Goal: Task Accomplishment & Management: Complete application form

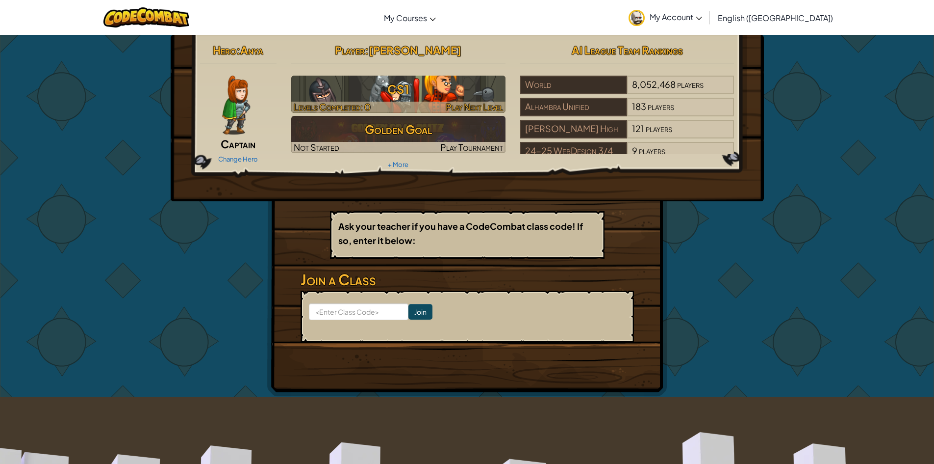
click at [447, 92] on h3 "CS1" at bounding box center [398, 89] width 214 height 22
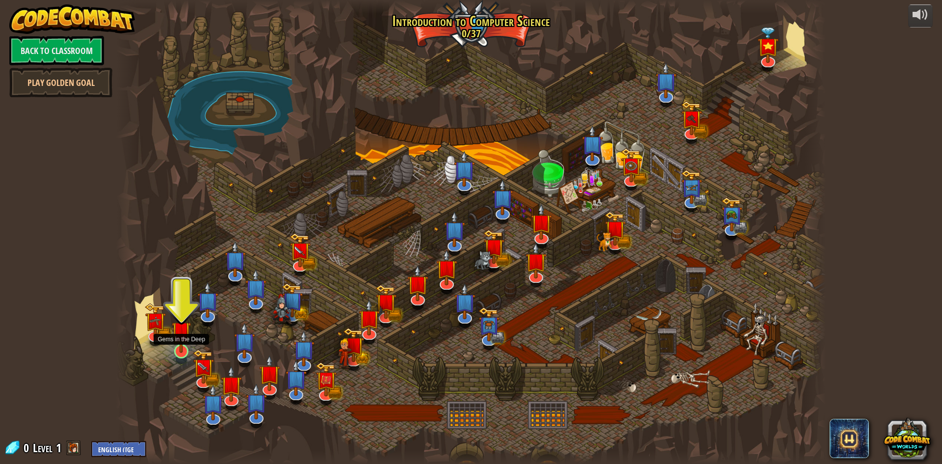
click at [177, 350] on img at bounding box center [181, 331] width 19 height 44
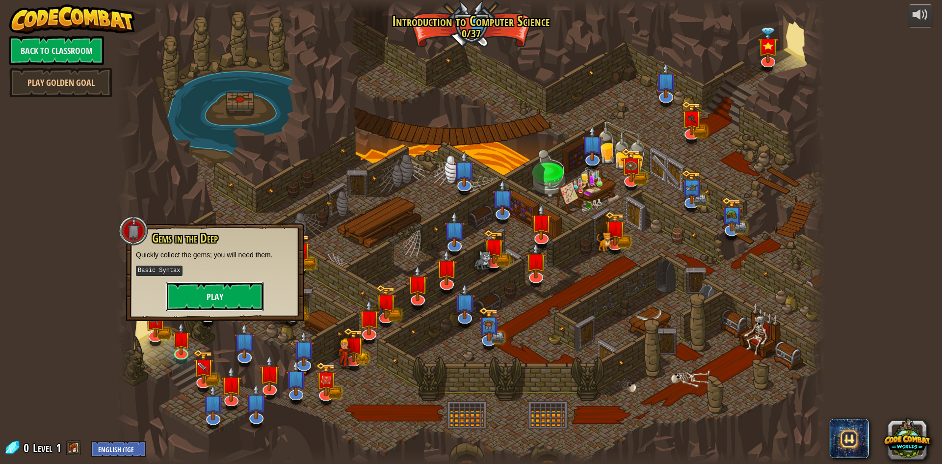
click at [213, 296] on button "Play" at bounding box center [215, 296] width 98 height 29
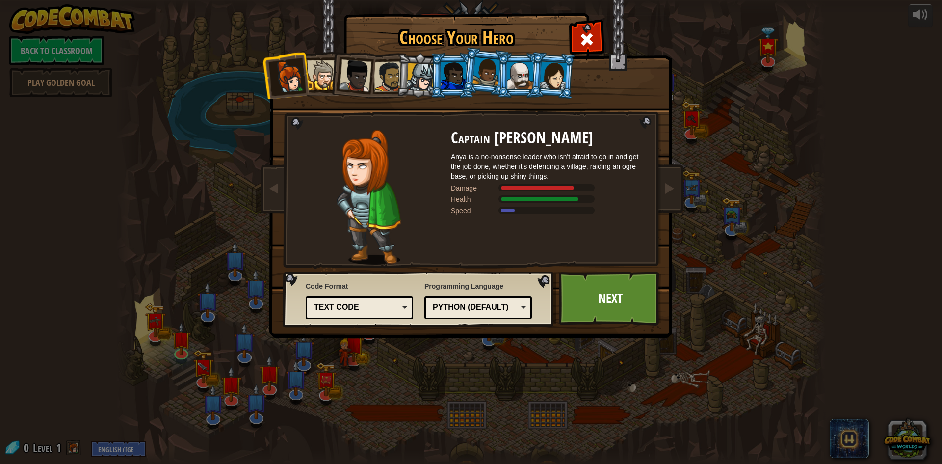
click at [477, 311] on div "Python (Default)" at bounding box center [475, 307] width 85 height 11
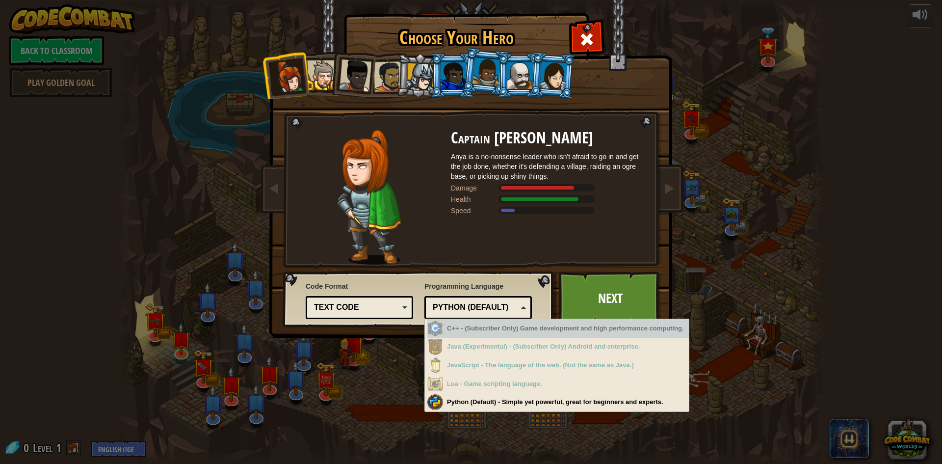
click at [492, 288] on span "Programming Language" at bounding box center [477, 286] width 107 height 10
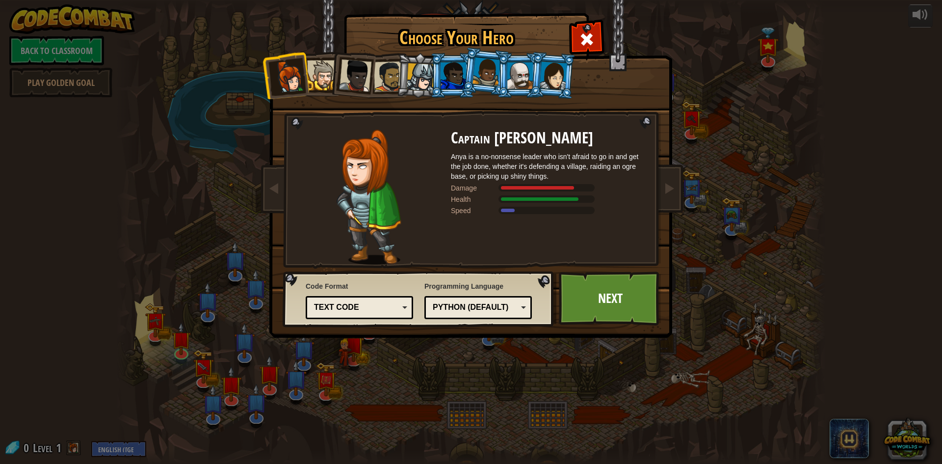
click at [332, 84] on li at bounding box center [352, 74] width 48 height 48
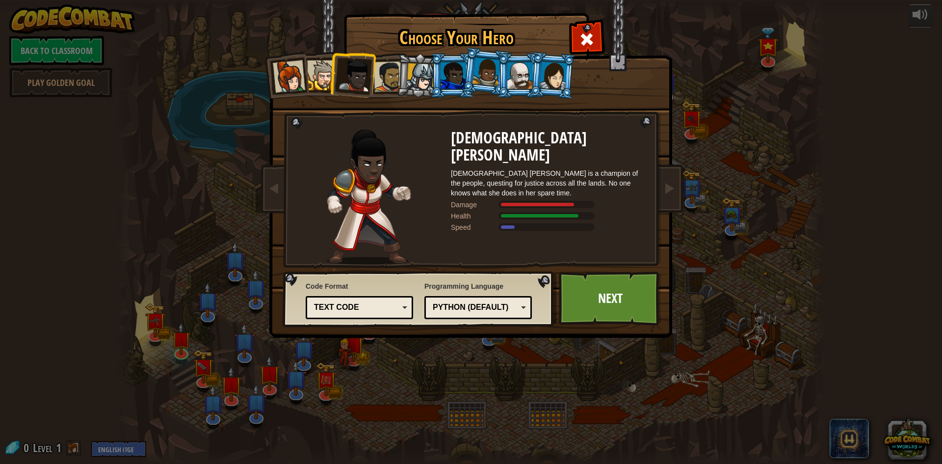
click at [307, 76] on li at bounding box center [285, 75] width 48 height 48
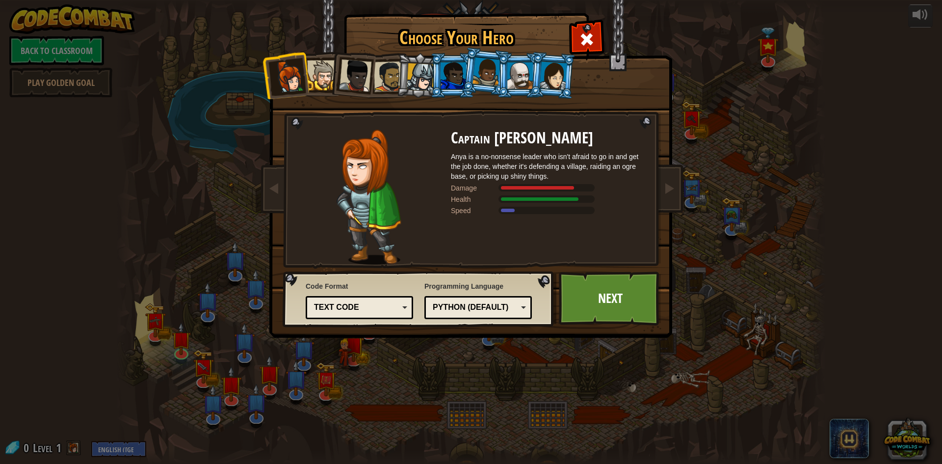
click at [341, 73] on div at bounding box center [355, 75] width 32 height 32
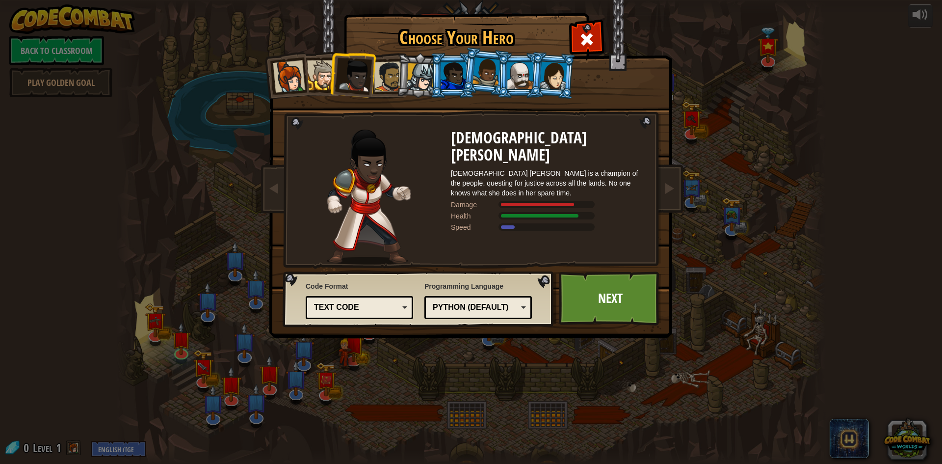
click at [377, 71] on div at bounding box center [389, 76] width 30 height 30
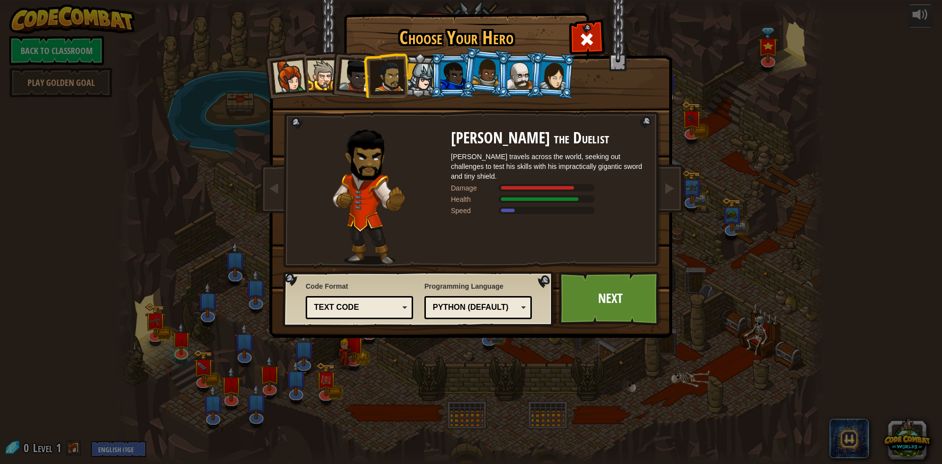
click at [431, 53] on ol at bounding box center [471, 53] width 405 height 0
click at [429, 72] on div at bounding box center [421, 77] width 28 height 28
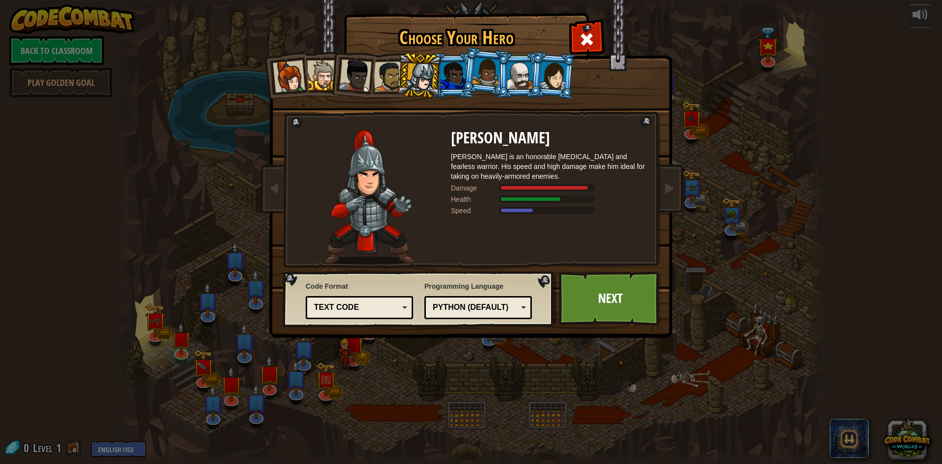
click at [446, 77] on div at bounding box center [453, 75] width 26 height 26
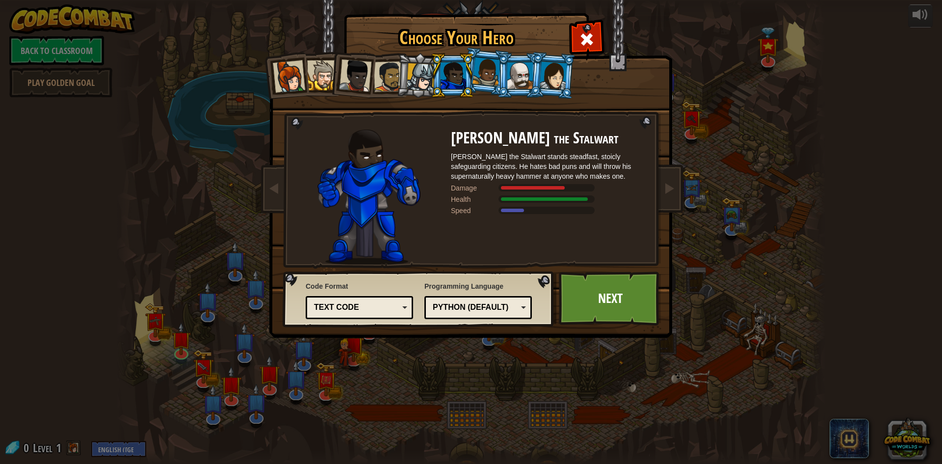
click at [491, 78] on div at bounding box center [486, 71] width 28 height 29
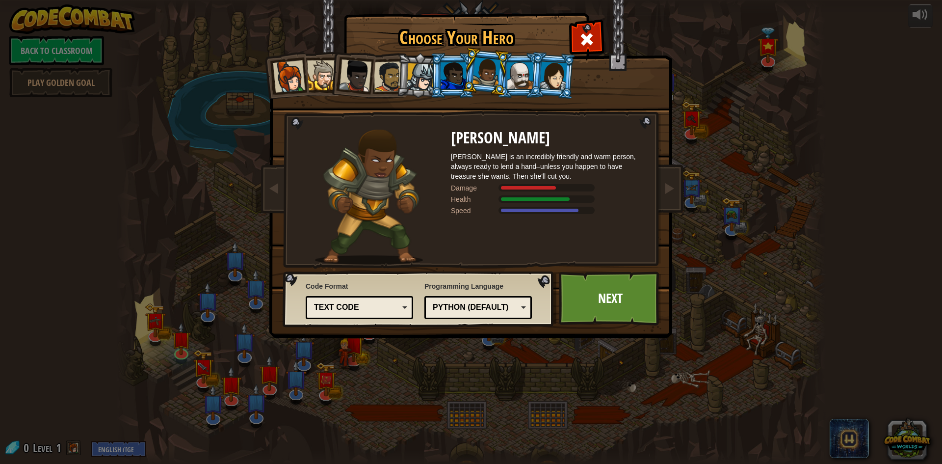
click at [520, 75] on div at bounding box center [520, 75] width 26 height 26
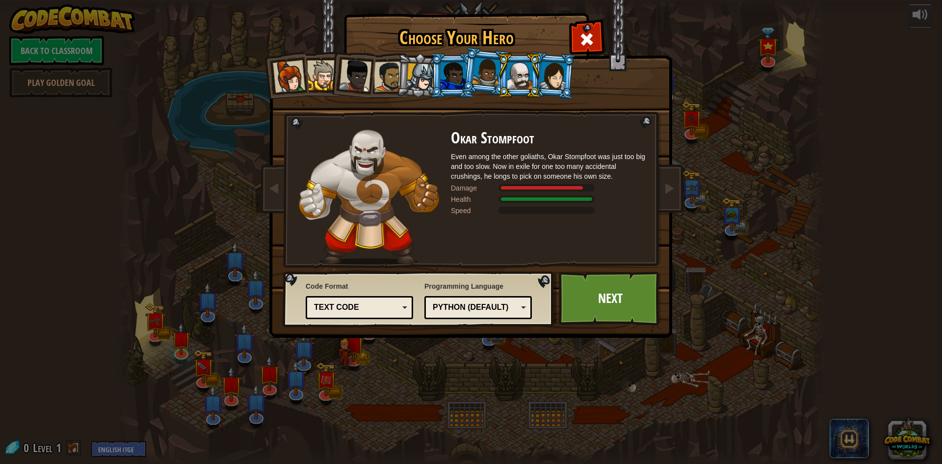
click at [553, 77] on div at bounding box center [553, 75] width 27 height 28
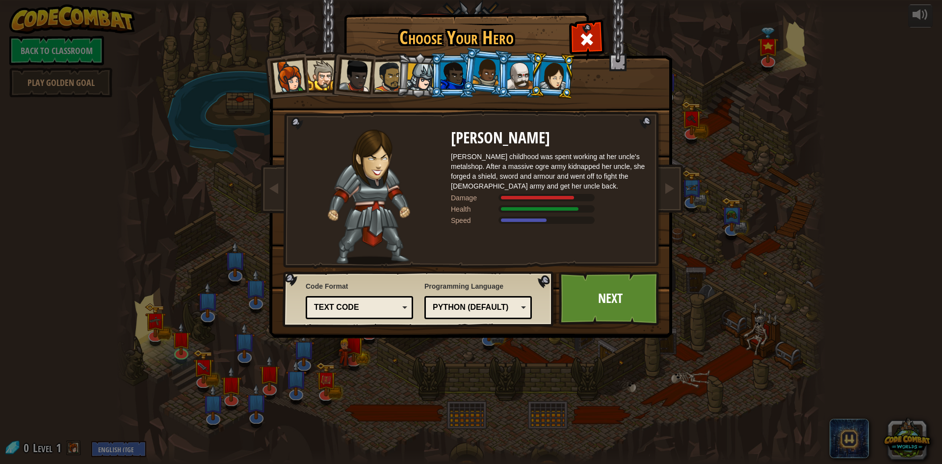
click at [523, 70] on div at bounding box center [520, 75] width 26 height 26
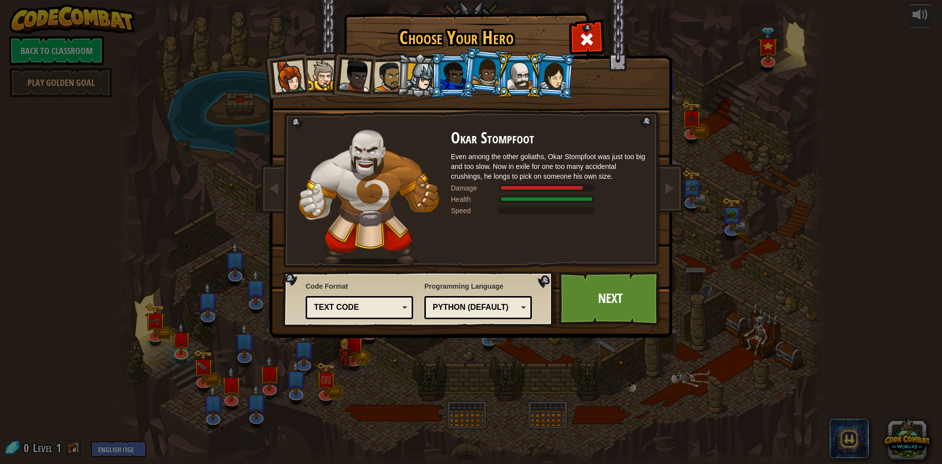
click at [420, 83] on div at bounding box center [421, 77] width 28 height 28
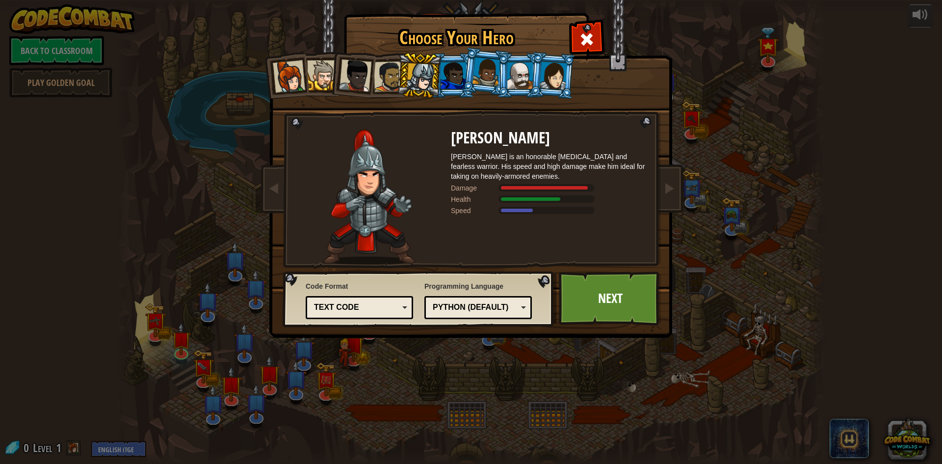
click at [293, 75] on div at bounding box center [289, 76] width 32 height 32
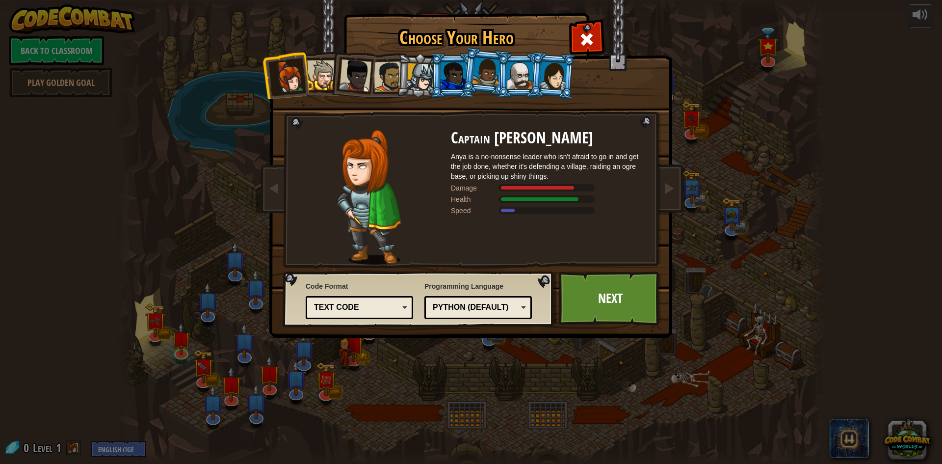
click at [324, 71] on div at bounding box center [322, 75] width 30 height 30
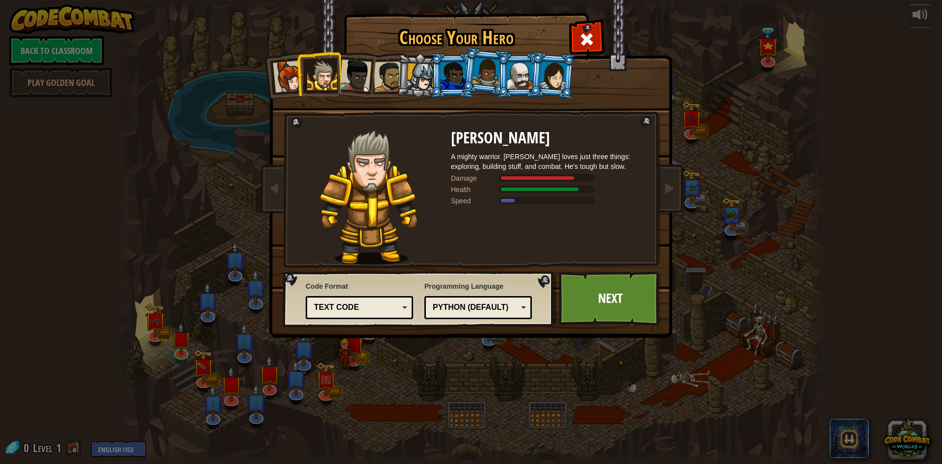
click at [411, 66] on div at bounding box center [421, 77] width 28 height 28
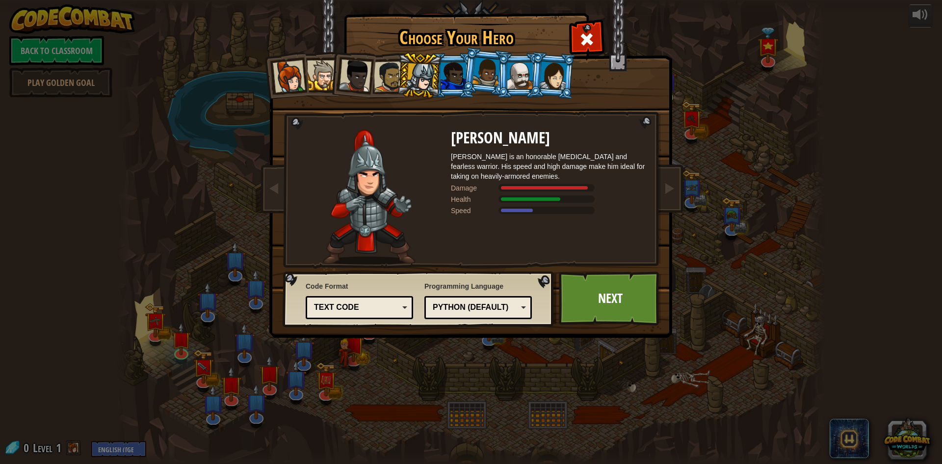
click at [515, 73] on div at bounding box center [520, 75] width 26 height 26
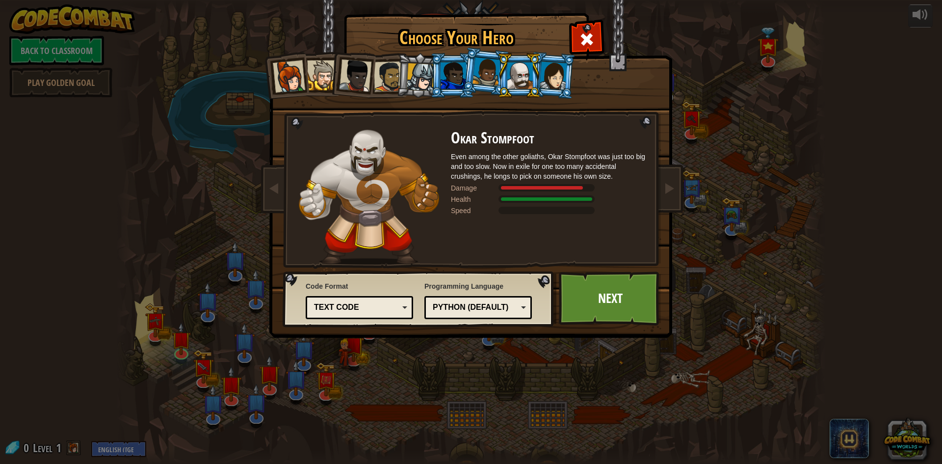
click at [422, 70] on div at bounding box center [421, 77] width 28 height 28
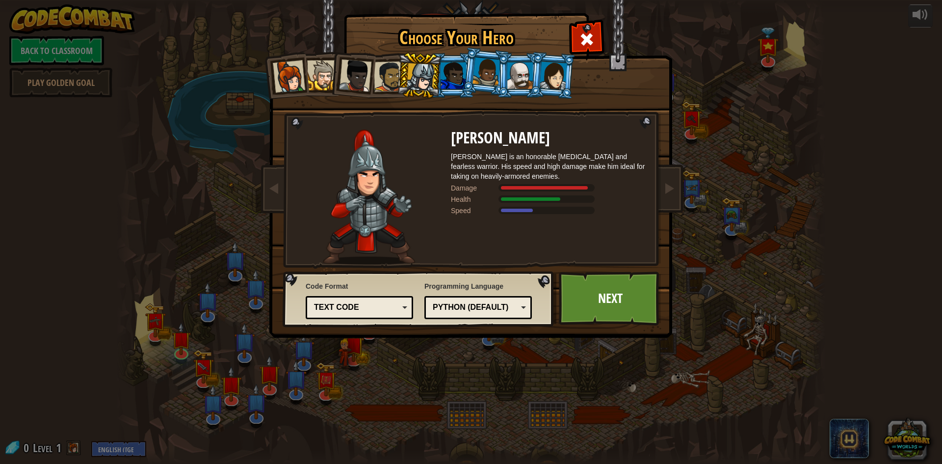
click at [511, 73] on div at bounding box center [520, 75] width 26 height 26
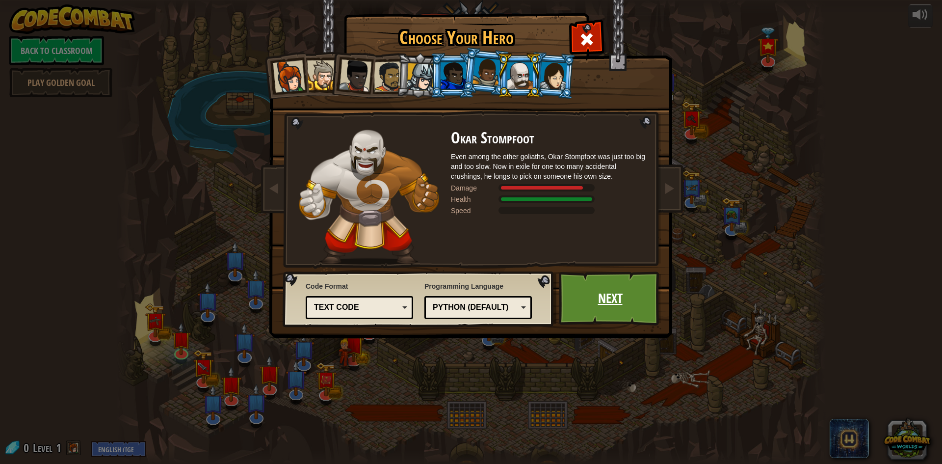
click at [607, 297] on link "Next" at bounding box center [610, 298] width 103 height 54
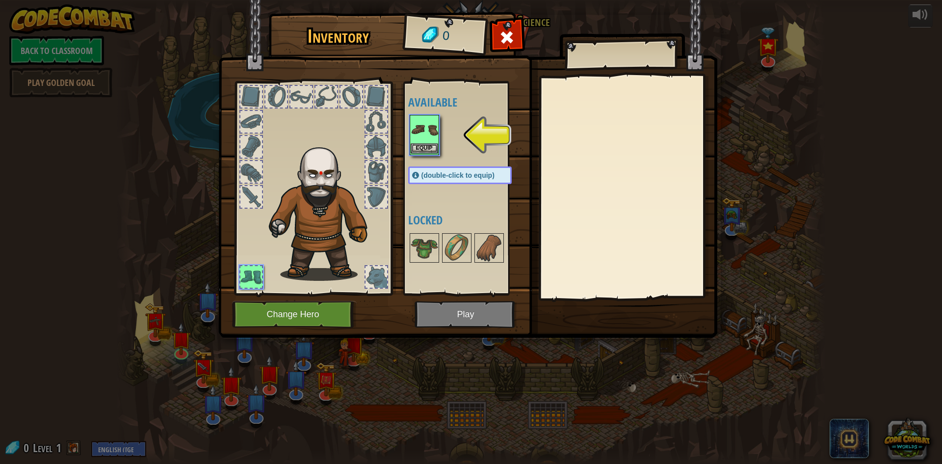
click at [422, 141] on img at bounding box center [424, 129] width 27 height 27
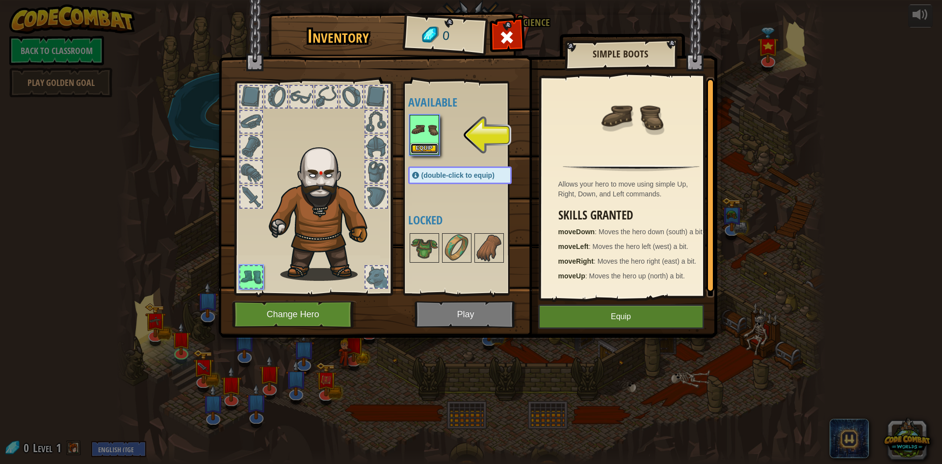
click at [437, 147] on button "Equip" at bounding box center [424, 148] width 27 height 10
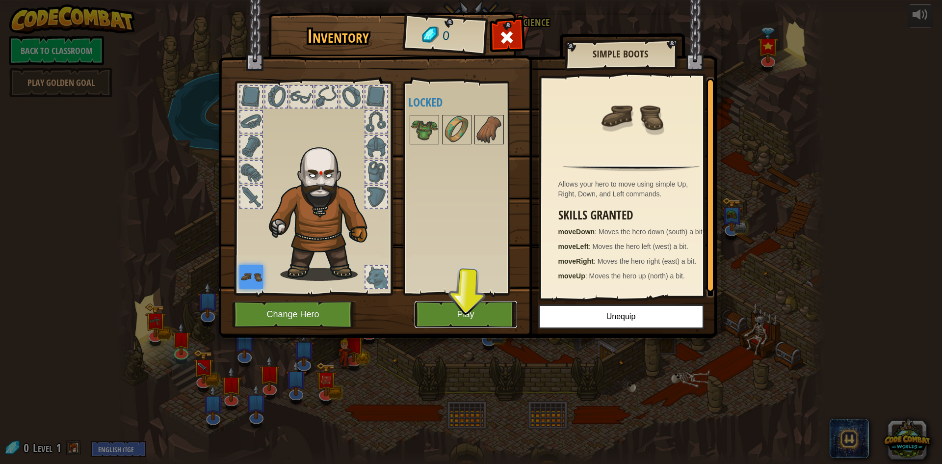
click at [484, 318] on button "Play" at bounding box center [465, 314] width 103 height 27
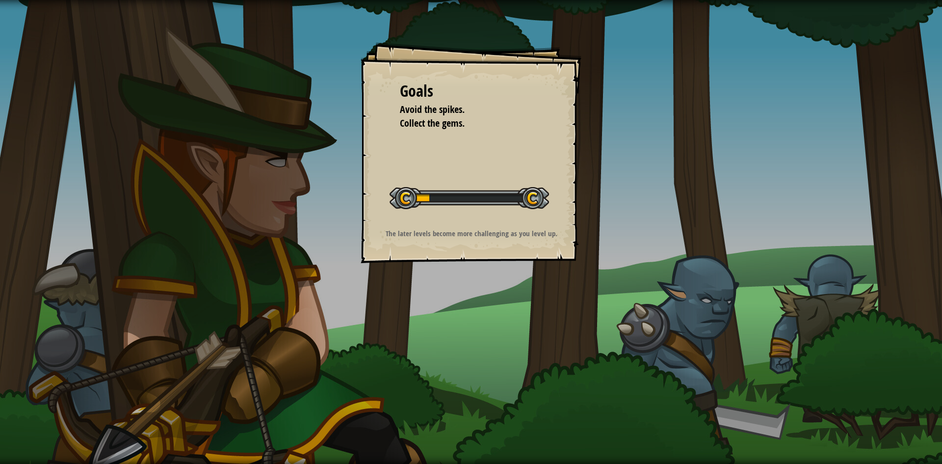
click at [453, 94] on div "Goals" at bounding box center [471, 91] width 142 height 23
click at [500, 189] on div at bounding box center [468, 198] width 159 height 22
click at [443, 208] on div at bounding box center [468, 198] width 159 height 22
click at [433, 197] on div at bounding box center [468, 198] width 159 height 22
click at [443, 200] on div at bounding box center [468, 198] width 159 height 22
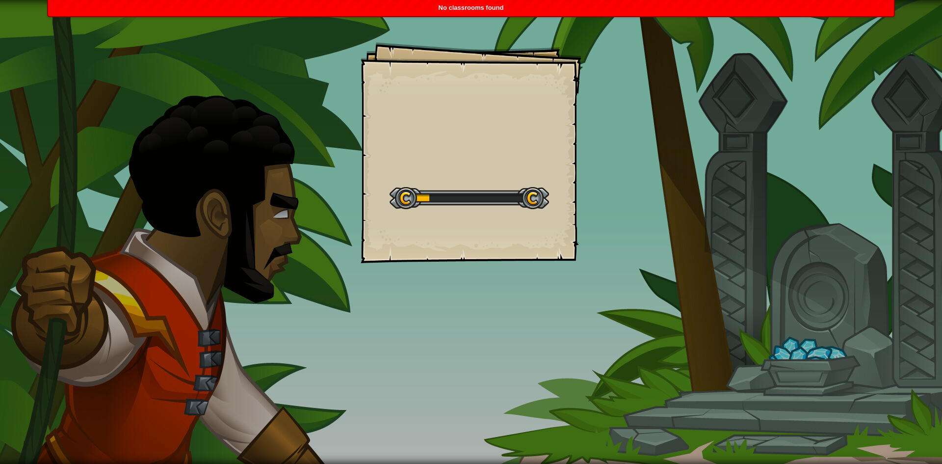
click at [409, 196] on div at bounding box center [468, 198] width 159 height 22
click at [529, 189] on div at bounding box center [468, 198] width 159 height 22
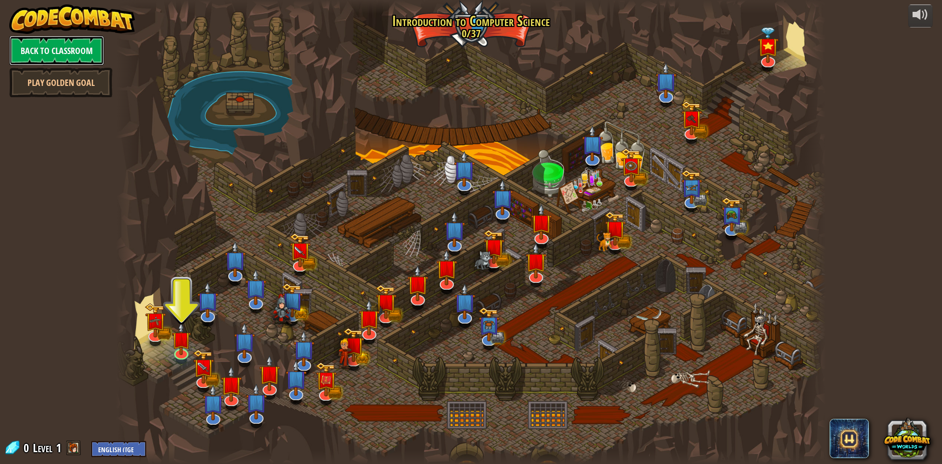
click at [47, 45] on link "Back to Classroom" at bounding box center [56, 50] width 95 height 29
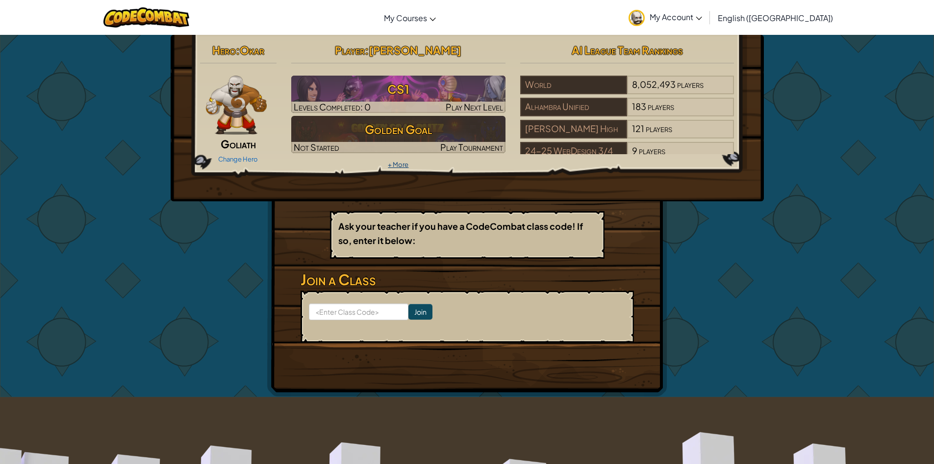
click at [393, 162] on link "+ More" at bounding box center [398, 164] width 21 height 8
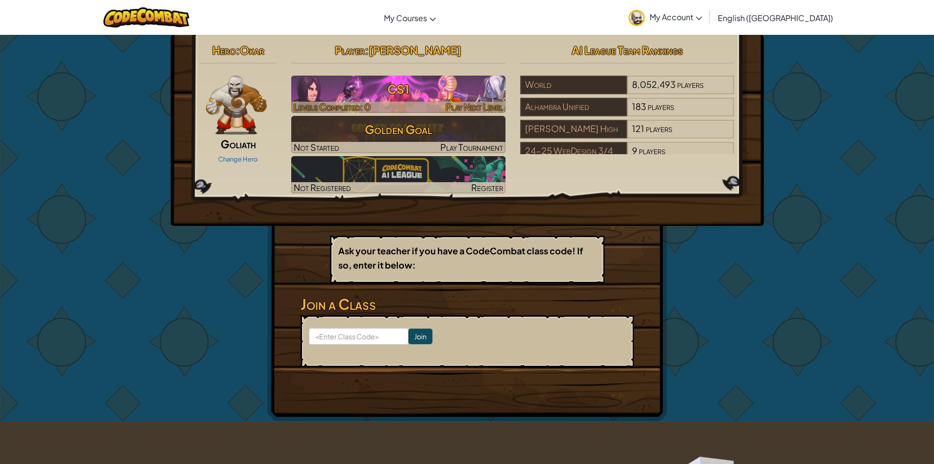
click at [453, 95] on h3 "CS1" at bounding box center [398, 89] width 214 height 22
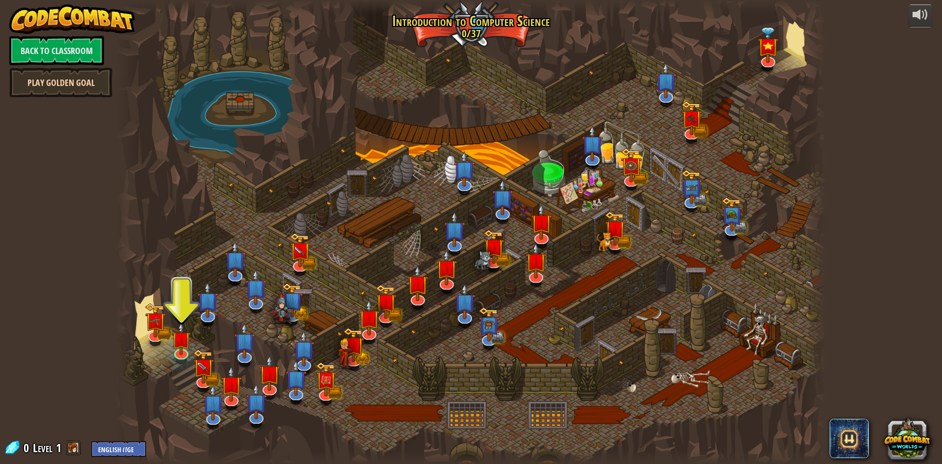
click at [72, 87] on link "Play Golden Goal" at bounding box center [60, 82] width 103 height 29
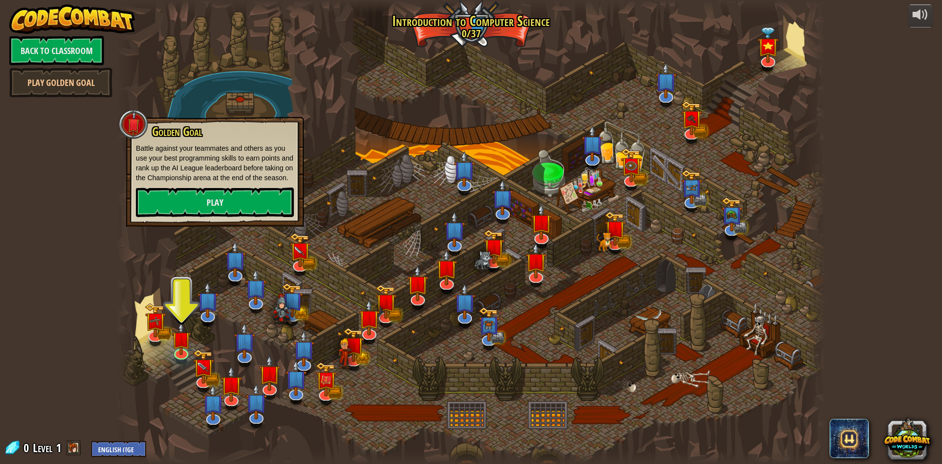
click at [222, 316] on div at bounding box center [470, 232] width 709 height 464
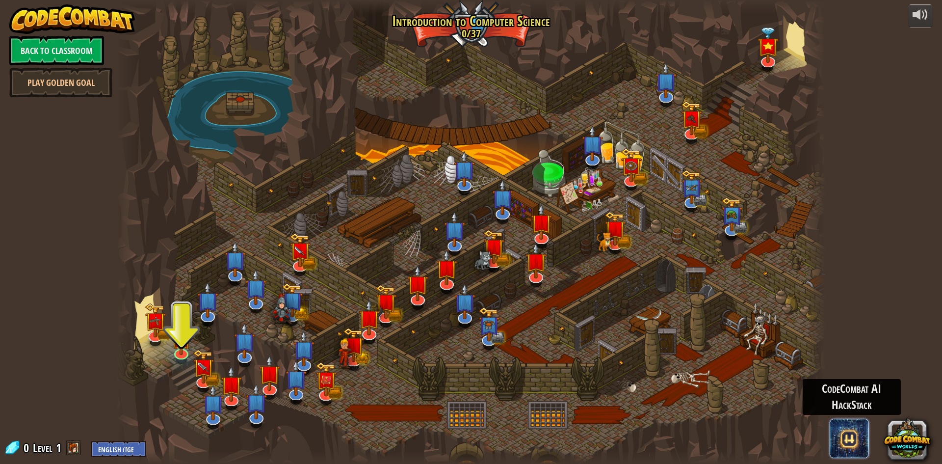
click at [848, 440] on span at bounding box center [848, 437] width 39 height 39
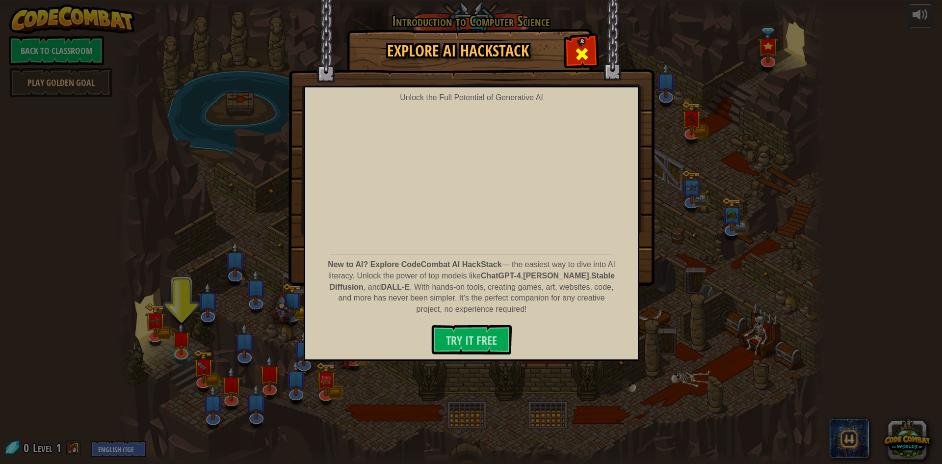
click at [579, 52] on span at bounding box center [582, 54] width 16 height 16
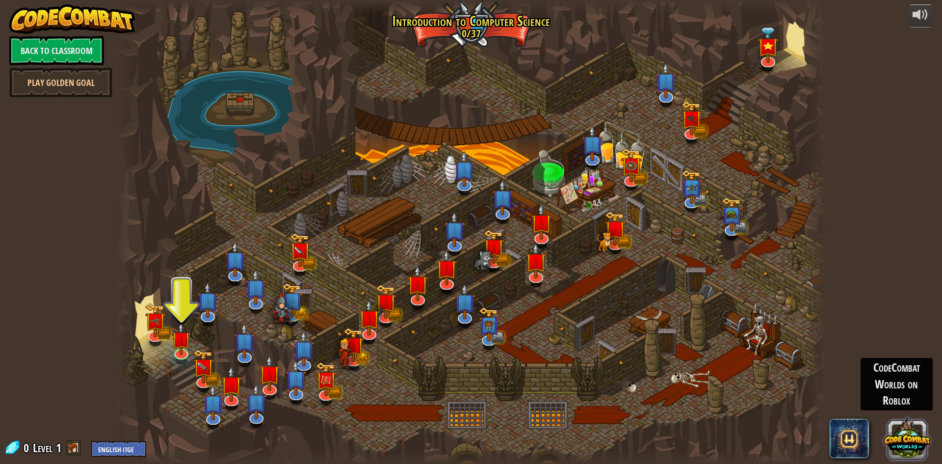
click at [906, 443] on button at bounding box center [906, 437] width 47 height 47
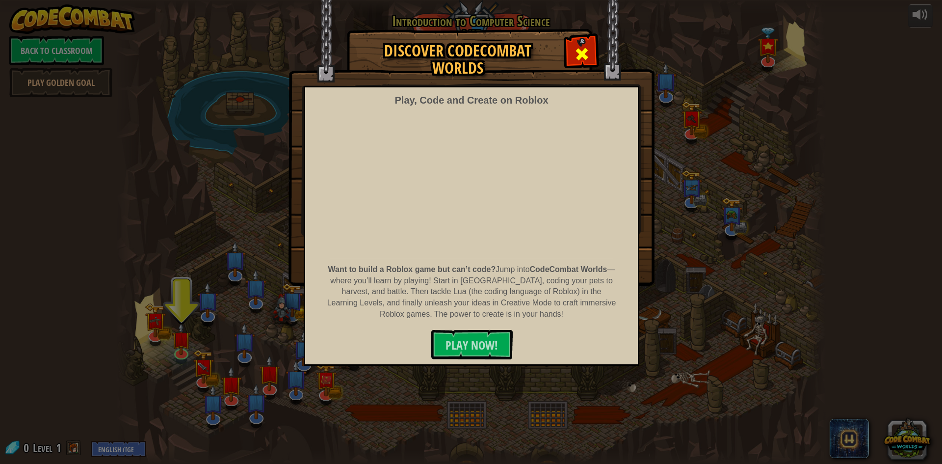
click at [574, 43] on div at bounding box center [581, 52] width 31 height 31
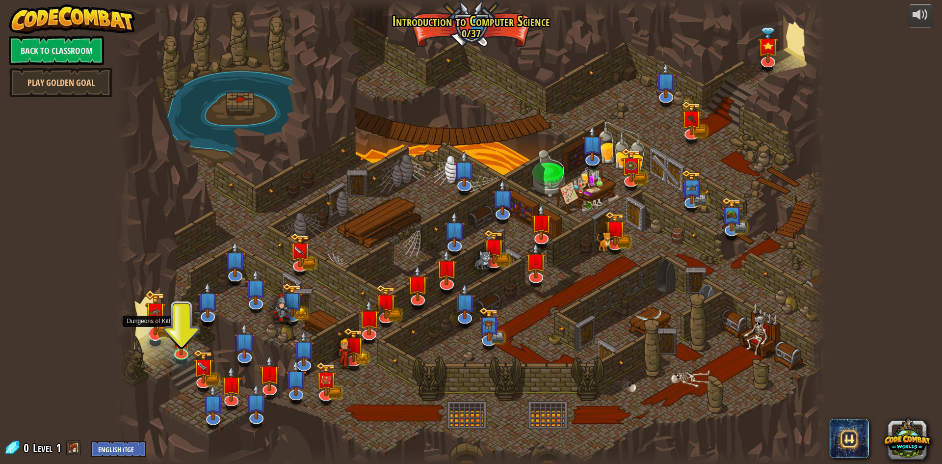
click at [159, 332] on img at bounding box center [155, 312] width 21 height 46
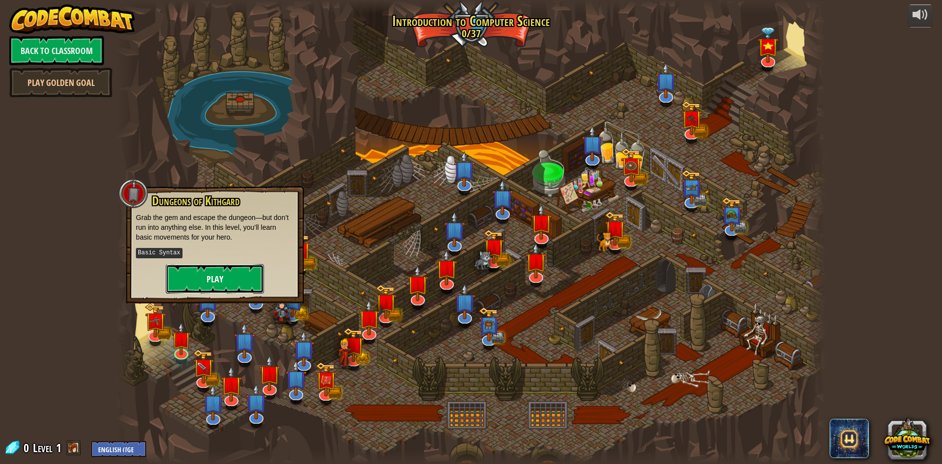
click at [209, 277] on button "Play" at bounding box center [215, 278] width 98 height 29
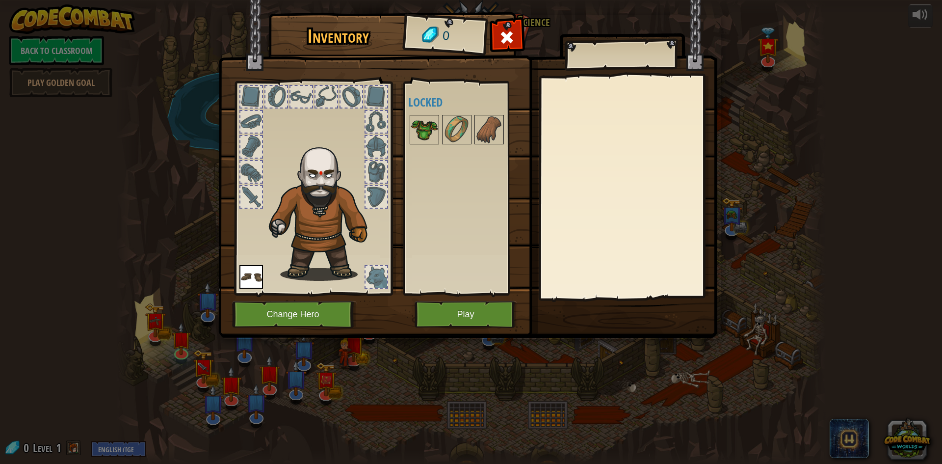
click at [430, 128] on img at bounding box center [424, 129] width 27 height 27
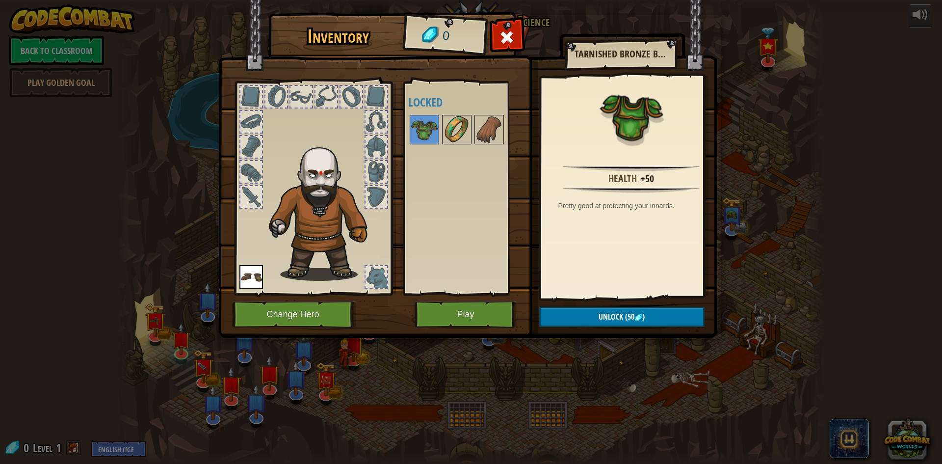
click at [448, 130] on img at bounding box center [456, 129] width 27 height 27
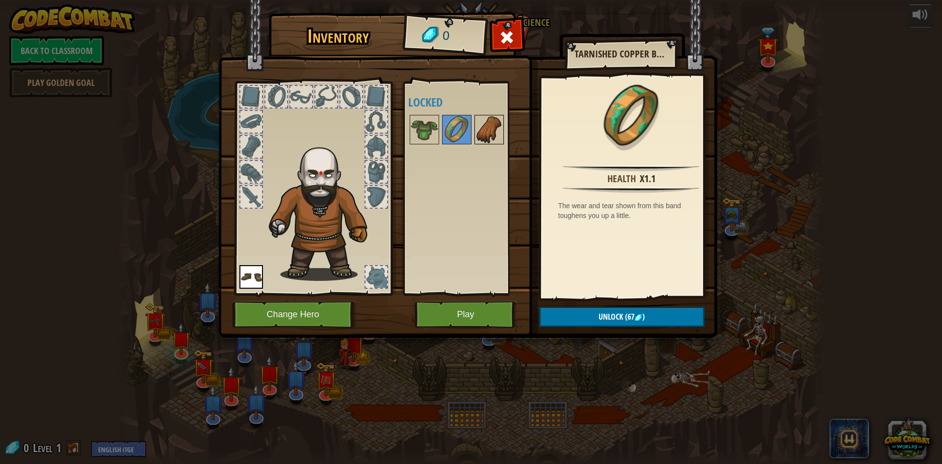
click at [480, 128] on img at bounding box center [488, 129] width 27 height 27
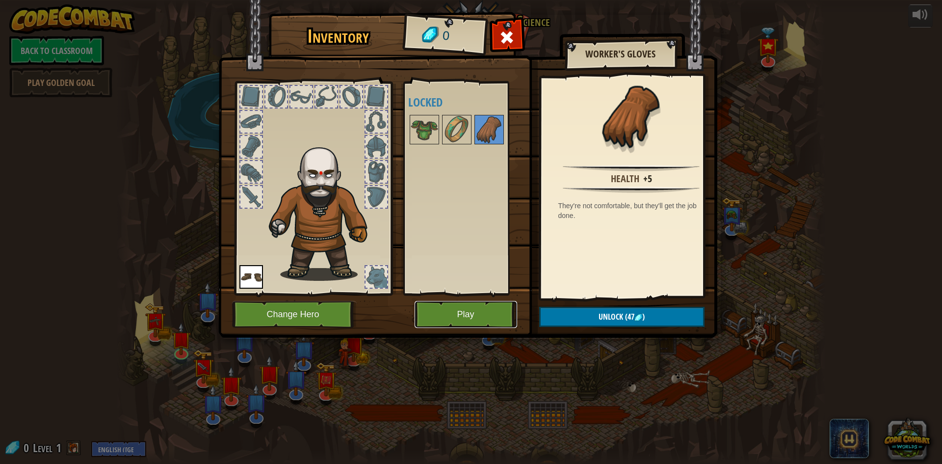
click at [471, 307] on button "Play" at bounding box center [465, 314] width 103 height 27
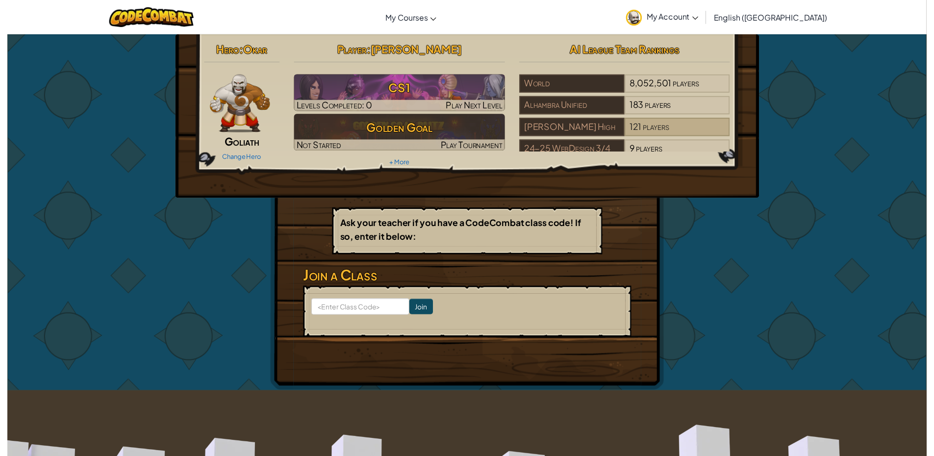
scroll to position [39, 0]
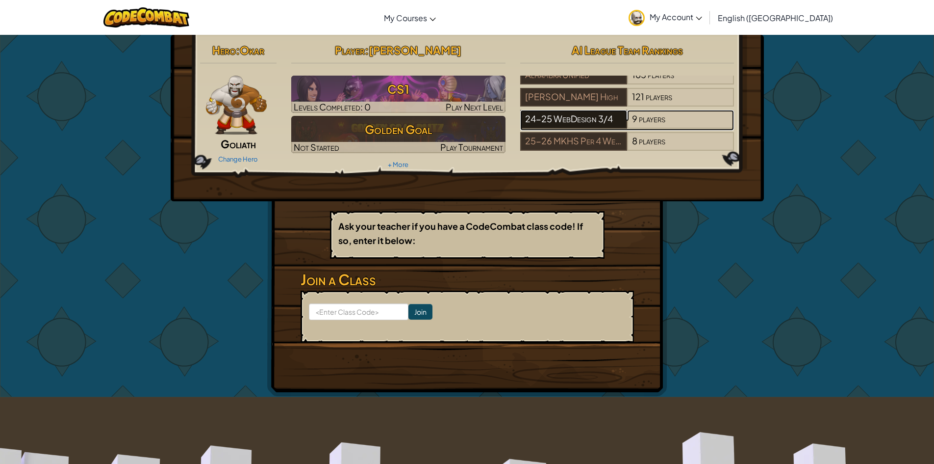
click at [620, 118] on div "24-25 WebDesign 3/4" at bounding box center [573, 119] width 107 height 19
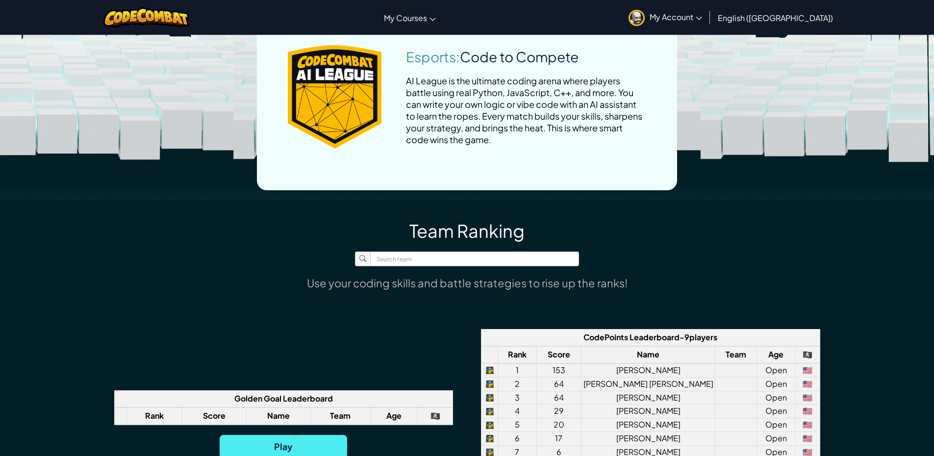
scroll to position [687, 0]
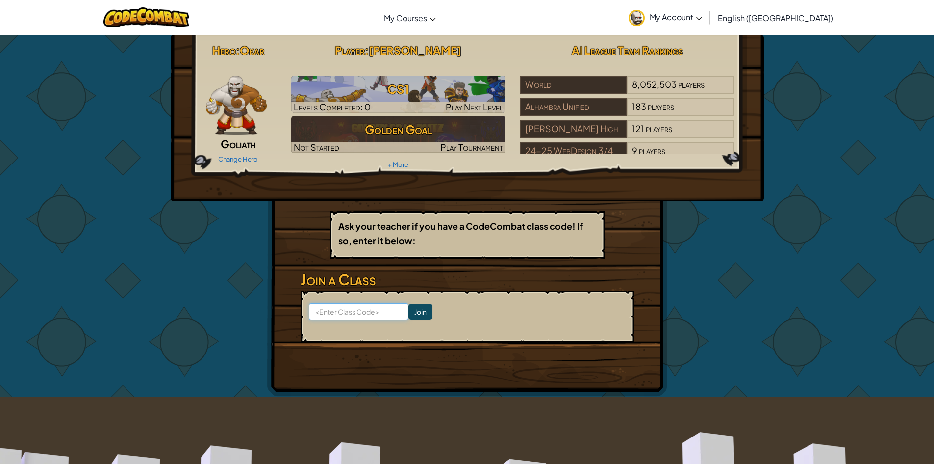
click at [347, 312] on input at bounding box center [359, 311] width 100 height 17
type input "LifeHelpBird"
click at [409, 311] on input "Join" at bounding box center [421, 312] width 24 height 16
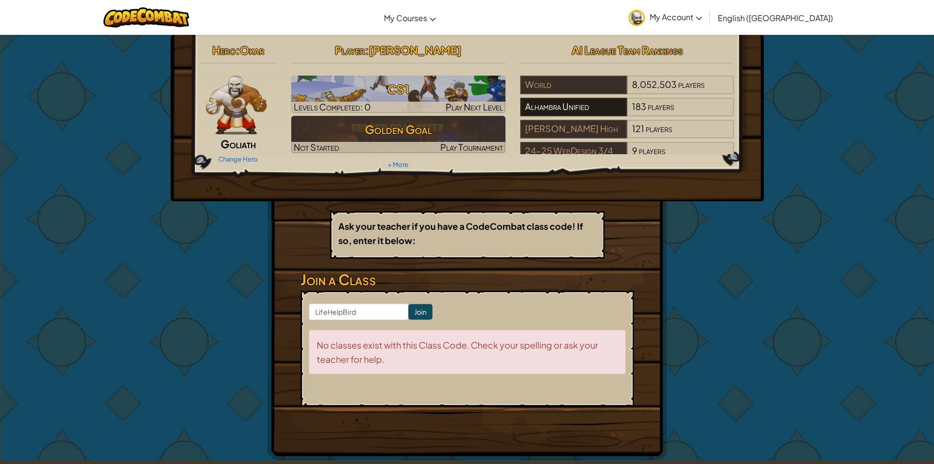
scroll to position [39, 0]
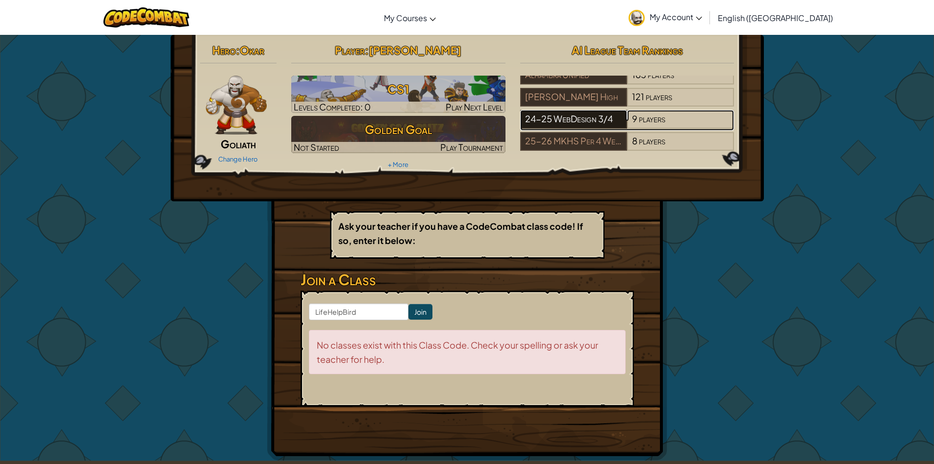
click at [584, 110] on div "24-25 WebDesign 3/4" at bounding box center [573, 119] width 107 height 19
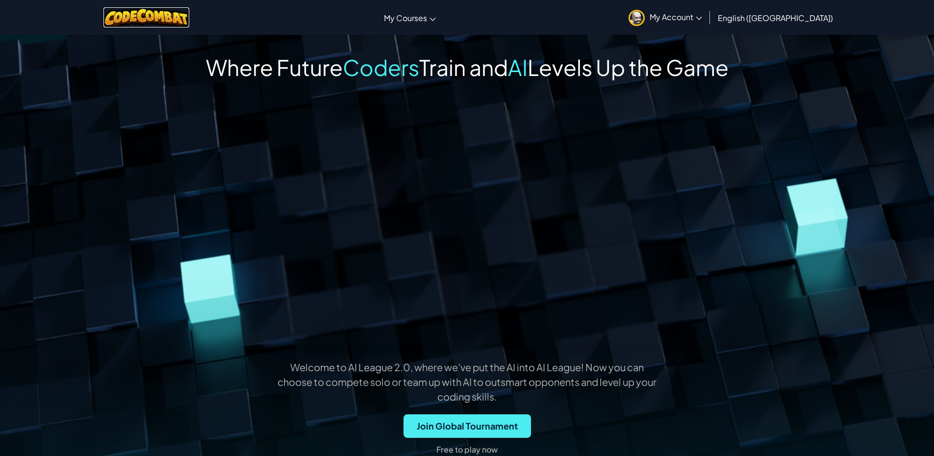
click at [178, 15] on img at bounding box center [146, 17] width 86 height 20
